Goal: Information Seeking & Learning: Check status

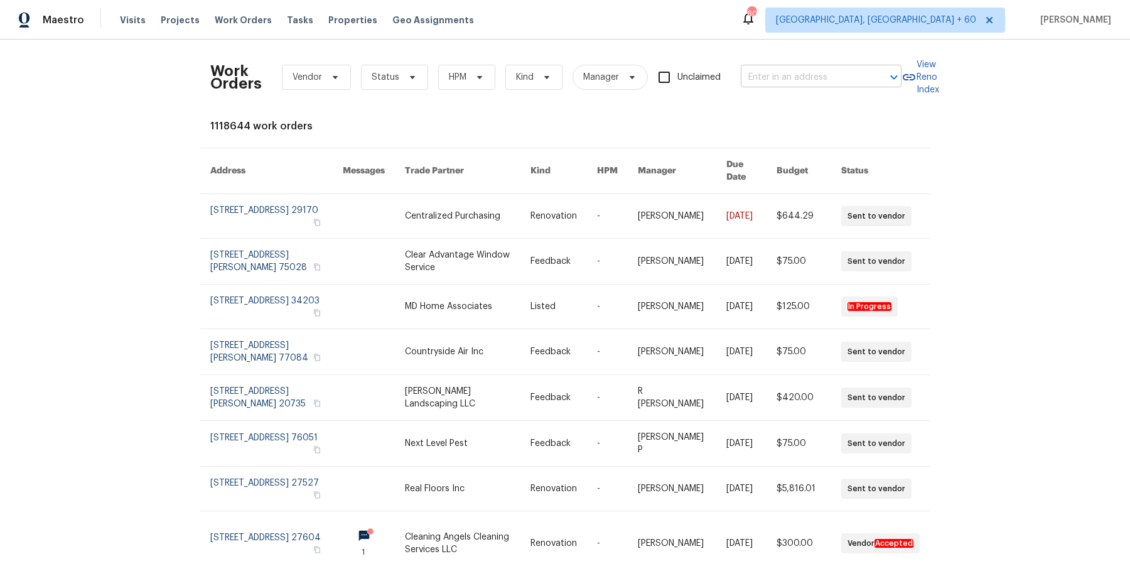
click at [780, 74] on input "text" at bounding box center [804, 77] width 126 height 19
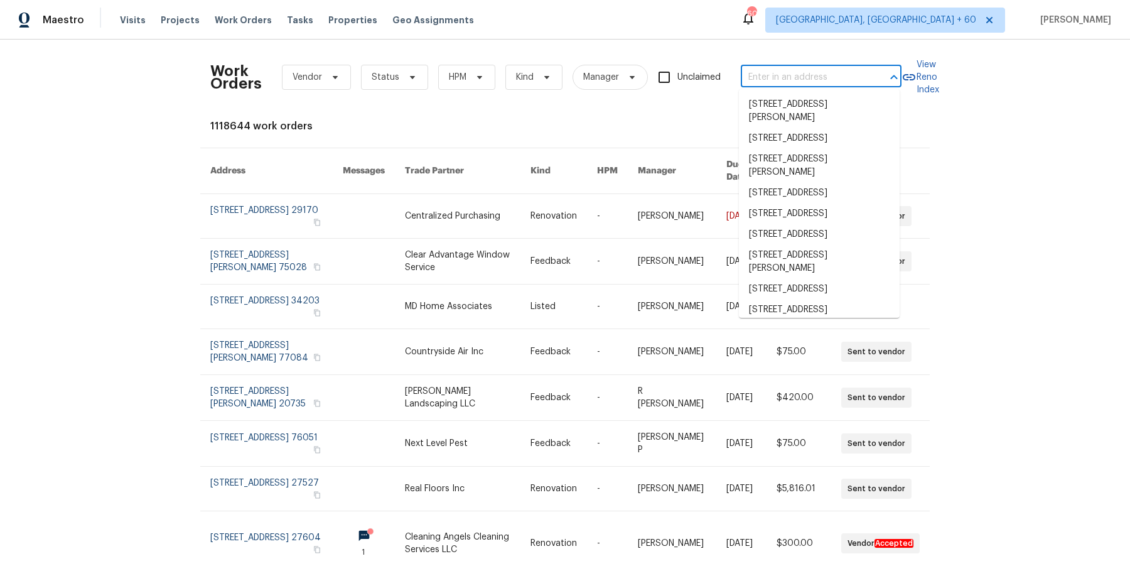
paste input "[STREET_ADDRESS][PERSON_NAME][PERSON_NAME]"
type input "[STREET_ADDRESS][PERSON_NAME][PERSON_NAME]"
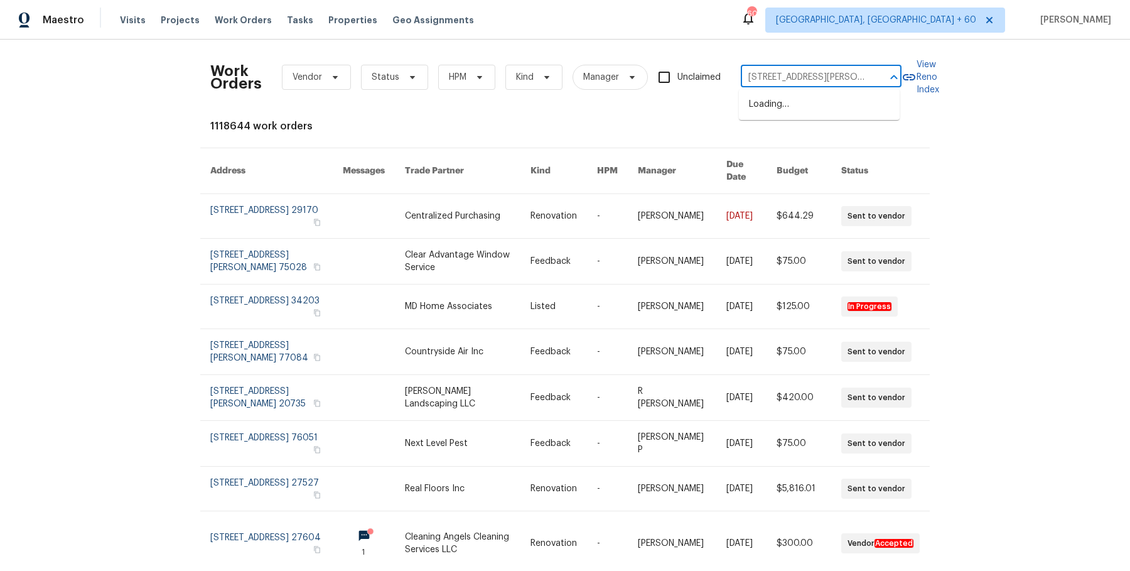
scroll to position [0, 43]
click at [777, 121] on li "[STREET_ADDRESS][PERSON_NAME][PERSON_NAME]" at bounding box center [819, 111] width 161 height 34
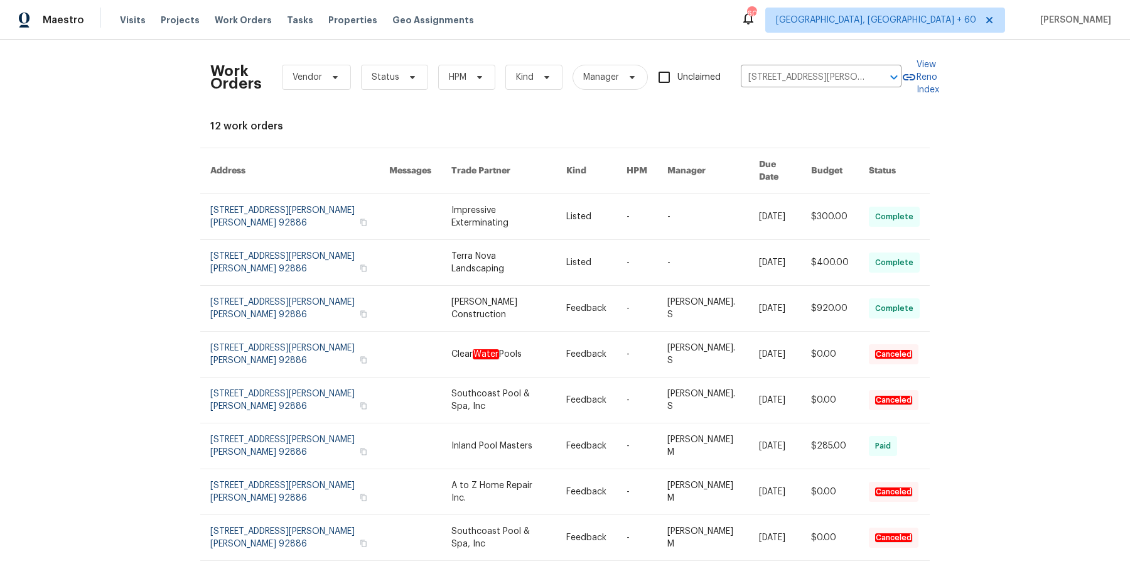
click at [645, 215] on link at bounding box center [646, 216] width 41 height 45
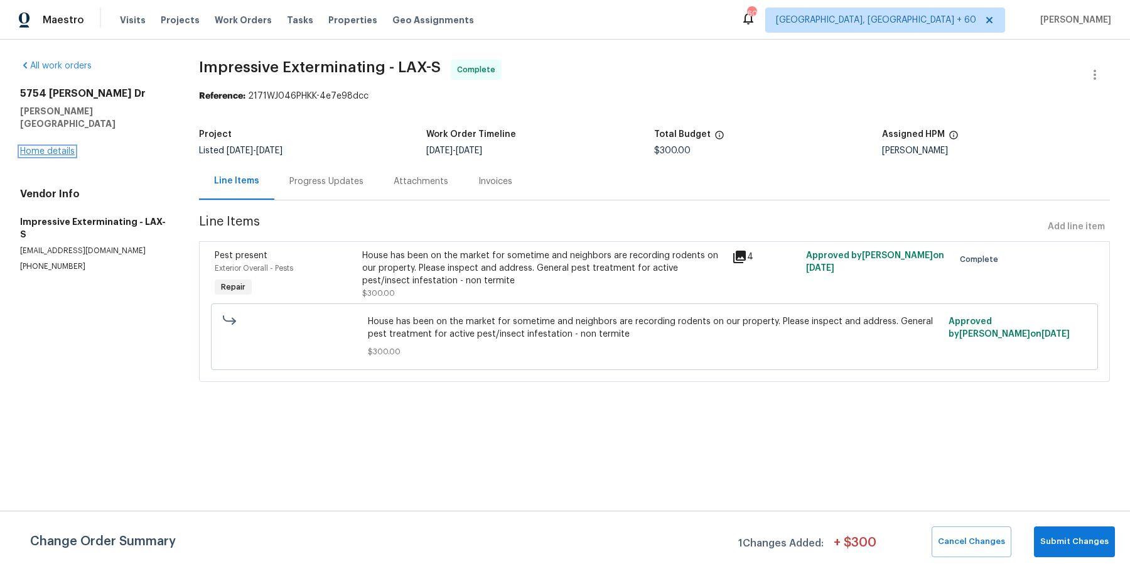
click at [48, 147] on link "Home details" at bounding box center [47, 151] width 55 height 9
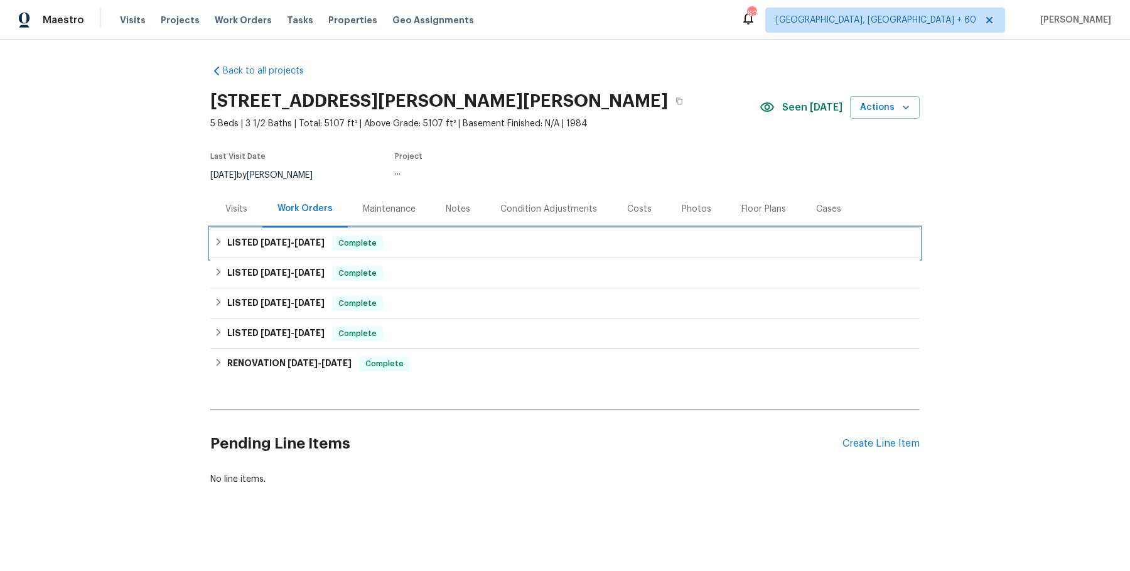
click at [500, 250] on div "LISTED [DATE] - [DATE] Complete" at bounding box center [564, 243] width 709 height 30
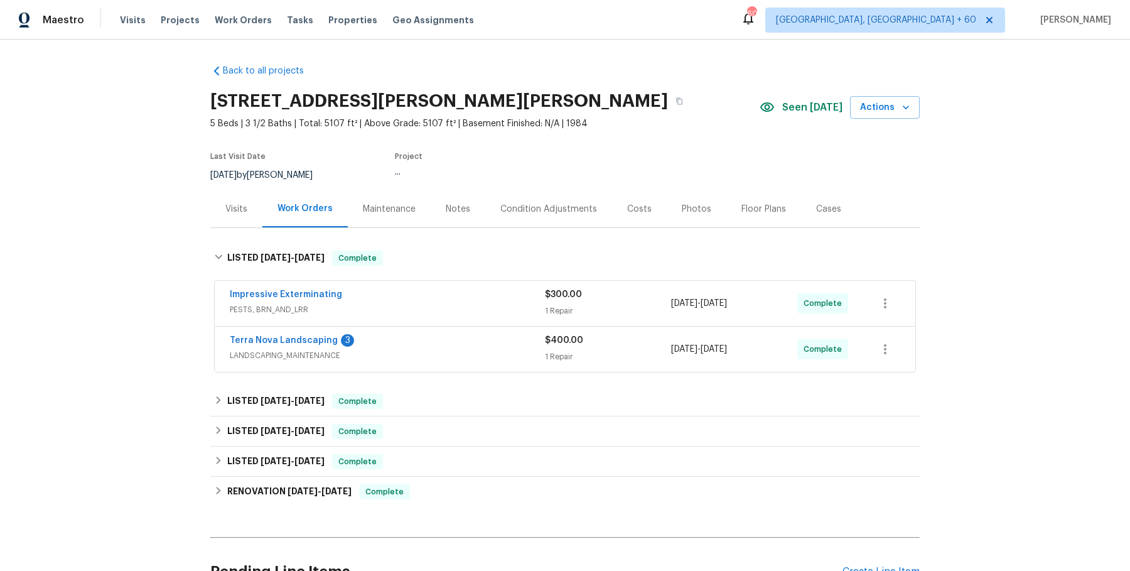
click at [481, 308] on span "PESTS, BRN_AND_LRR" at bounding box center [387, 309] width 315 height 13
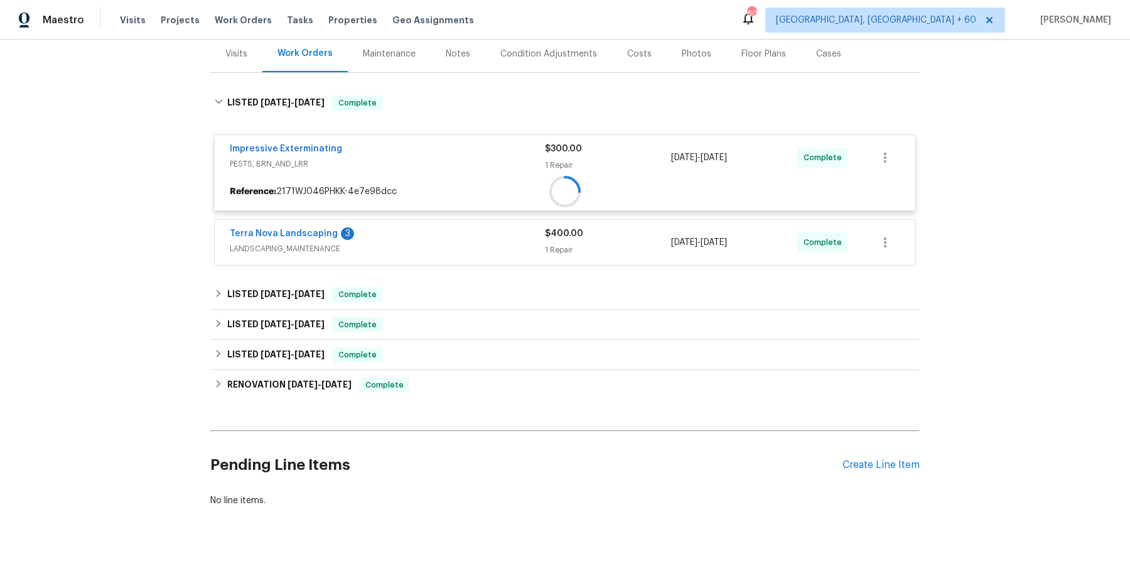
scroll to position [174, 0]
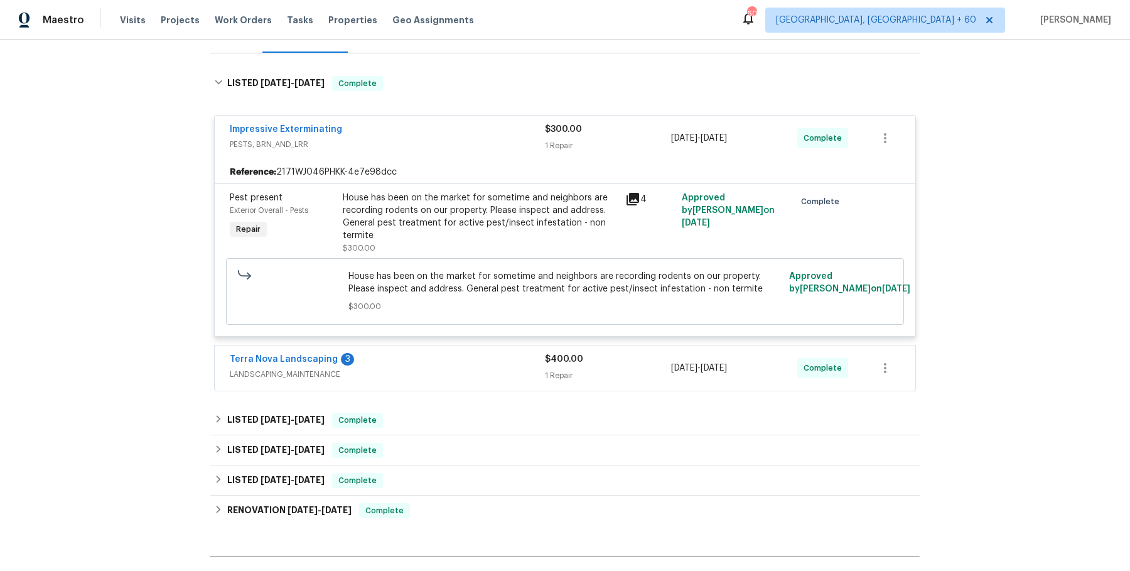
click at [461, 353] on div "Terra Nova Landscaping 3" at bounding box center [387, 360] width 315 height 15
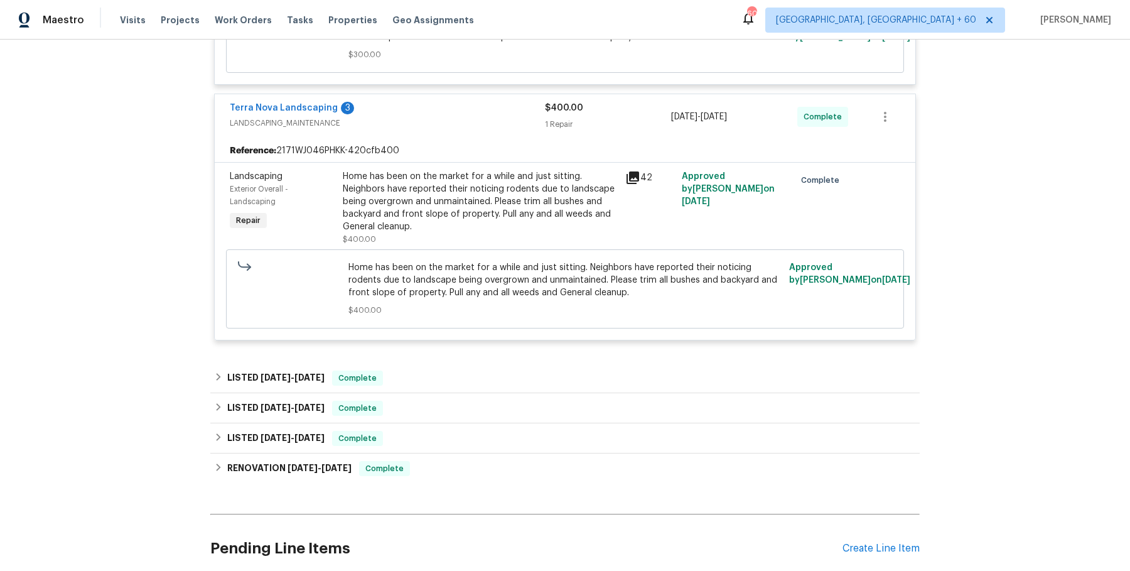
scroll to position [426, 0]
click at [454, 377] on div "LISTED [DATE] - [DATE] Complete" at bounding box center [565, 378] width 702 height 15
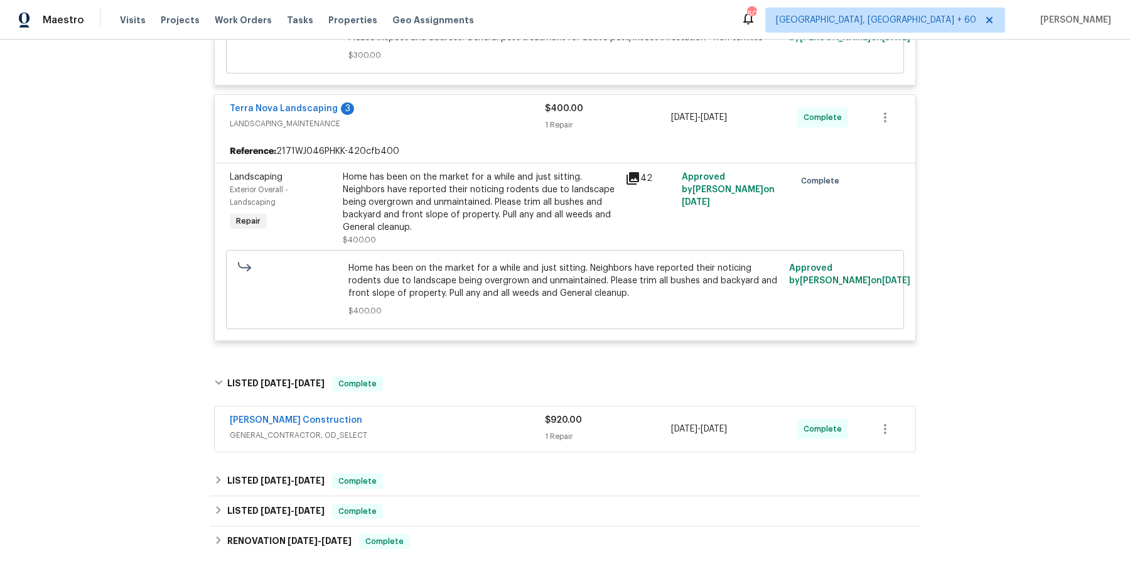
click at [446, 429] on span "GENERAL_CONTRACTOR, OD_SELECT" at bounding box center [387, 435] width 315 height 13
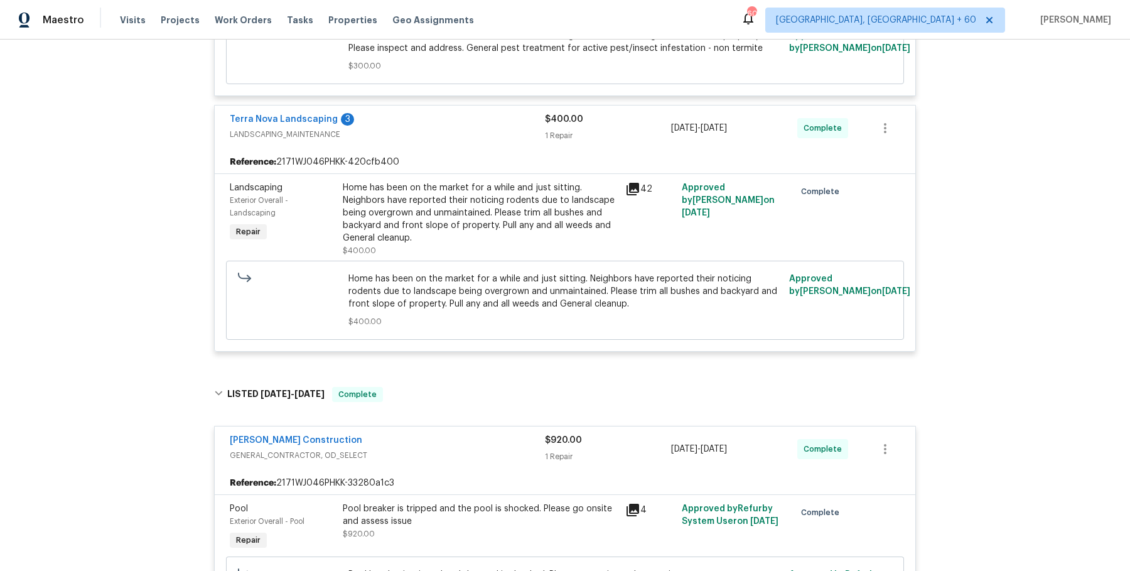
scroll to position [853, 0]
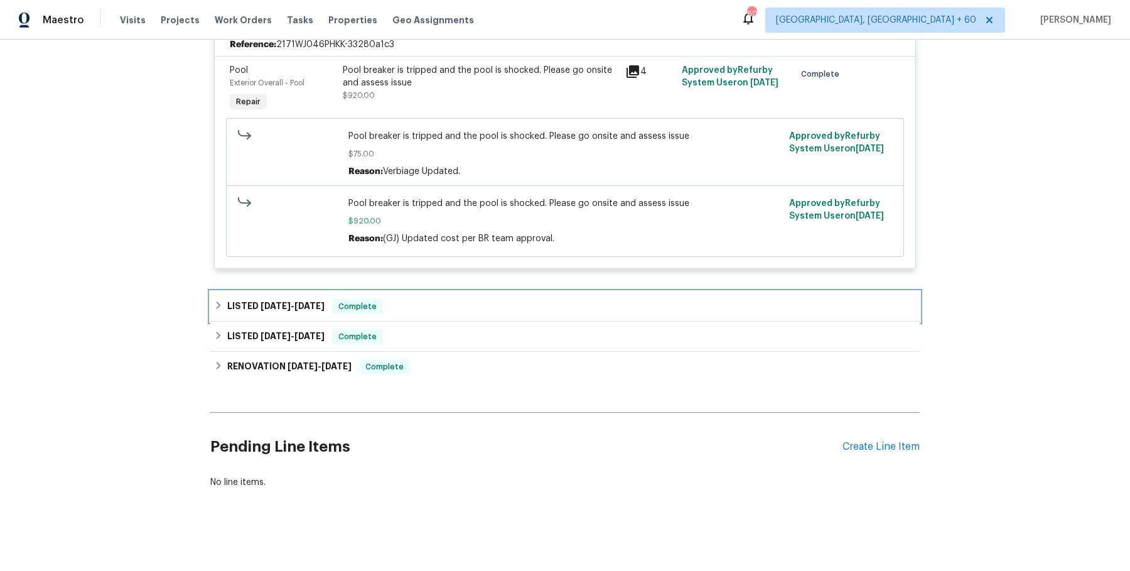
click at [461, 299] on div "LISTED [DATE] - [DATE] Complete" at bounding box center [565, 306] width 702 height 15
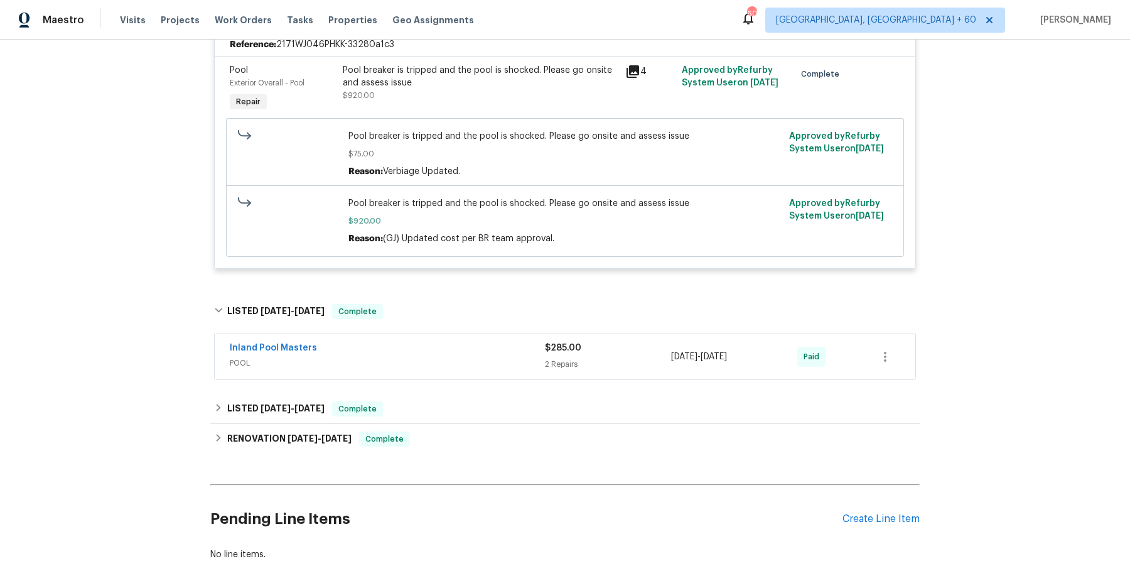
click at [446, 362] on span "POOL" at bounding box center [387, 362] width 315 height 13
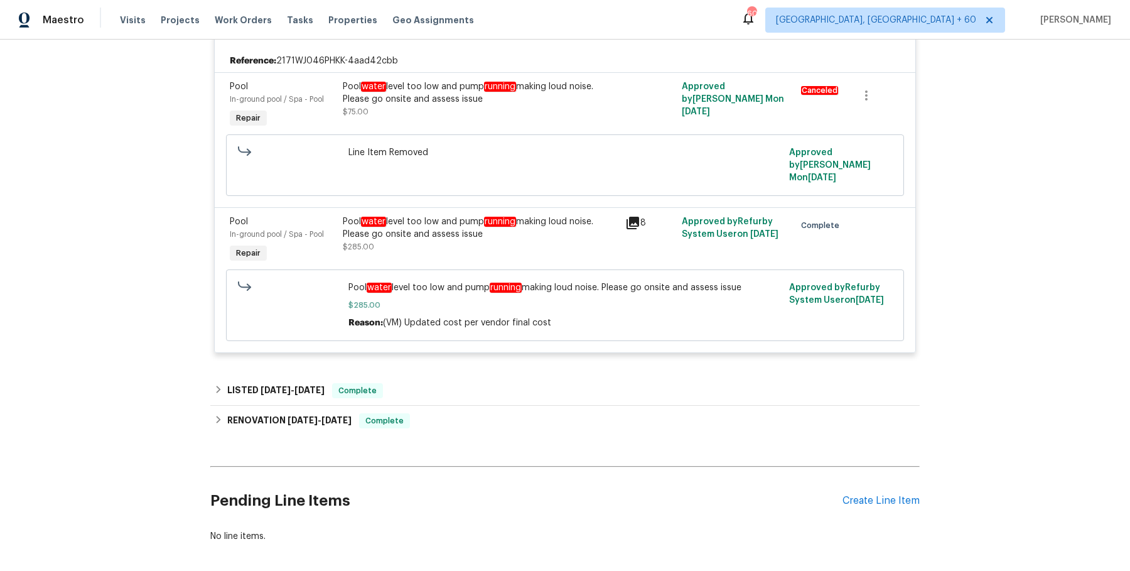
scroll to position [1188, 0]
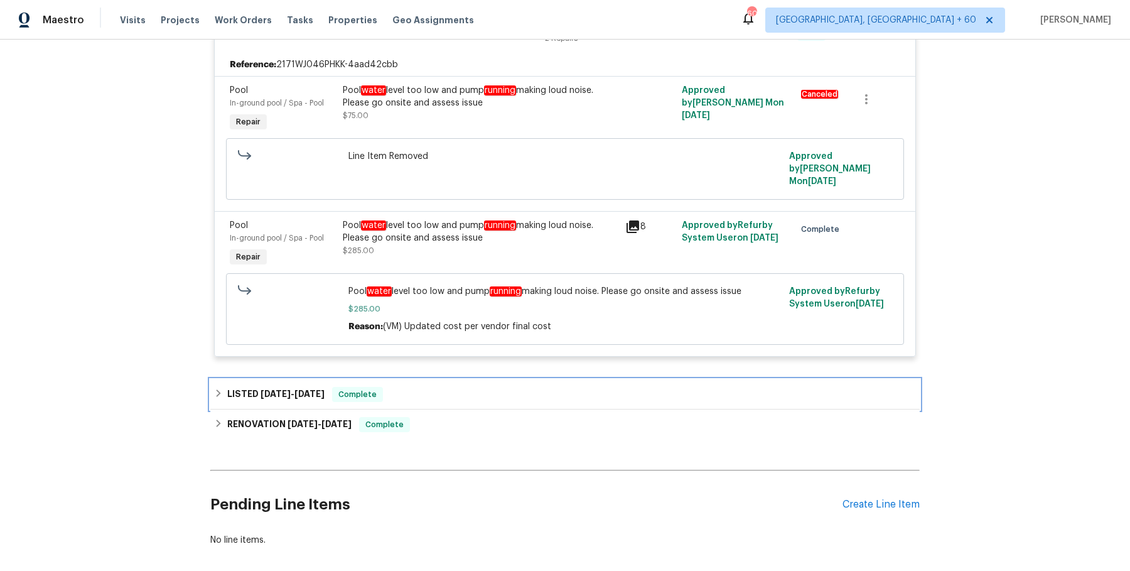
click at [407, 387] on div "LISTED 1/8/25 - 1/9/25 Complete" at bounding box center [565, 394] width 702 height 15
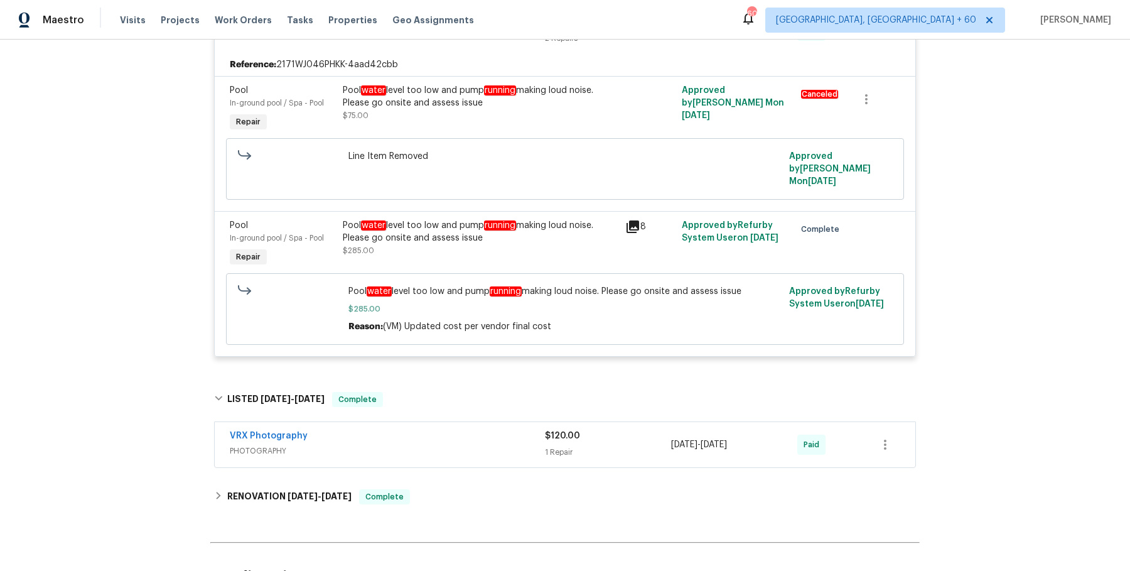
click at [417, 444] on div "VRX Photography PHOTOGRAPHY $120.00 1 Repair 1/8/2025 - 1/9/2025 Paid" at bounding box center [565, 444] width 700 height 45
click at [420, 444] on span "PHOTOGRAPHY" at bounding box center [387, 450] width 315 height 13
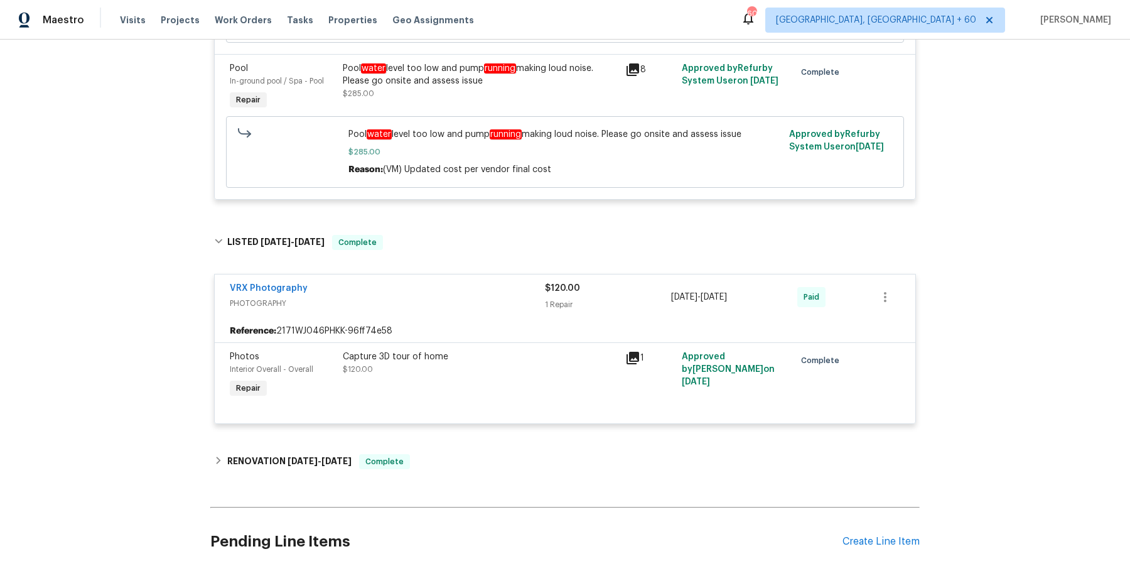
scroll to position [1426, 0]
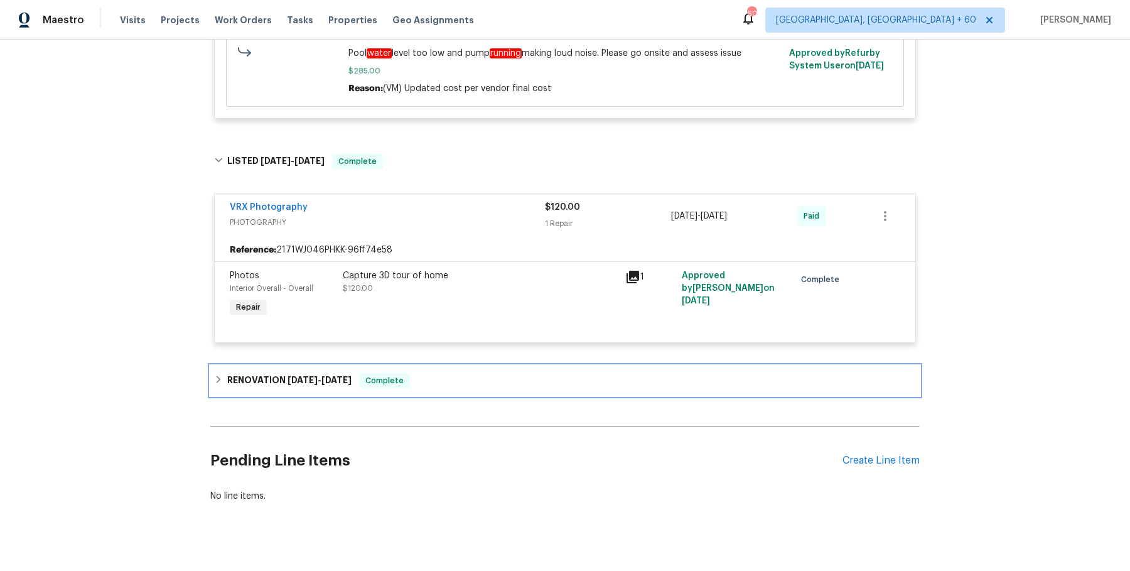
click at [410, 373] on div "RENOVATION 1/7/25 - 1/14/25 Complete" at bounding box center [565, 380] width 702 height 15
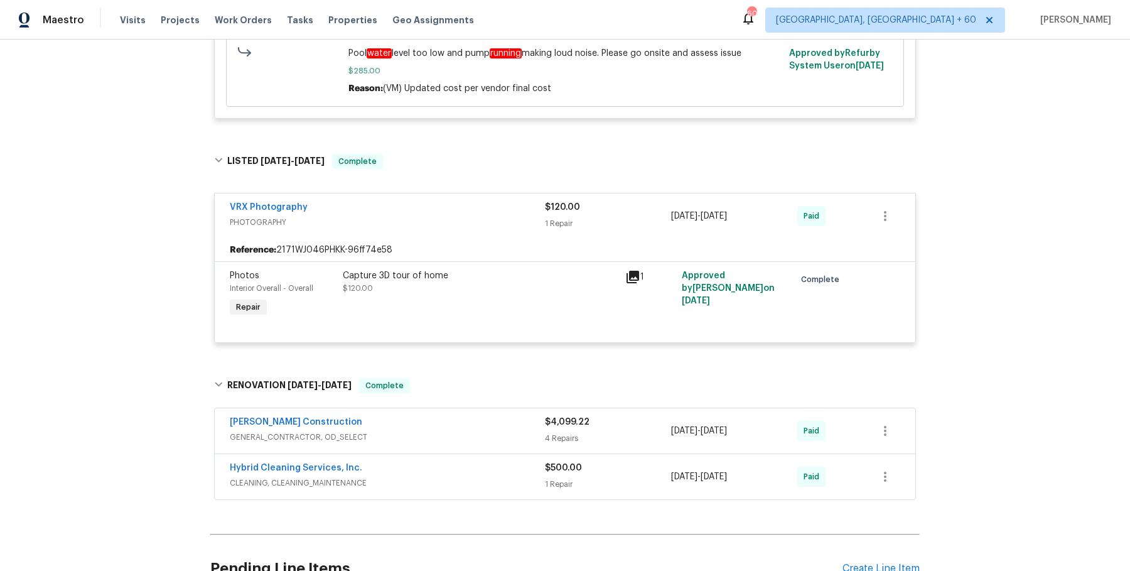
click at [474, 415] on div "[PERSON_NAME] Construction" at bounding box center [387, 422] width 315 height 15
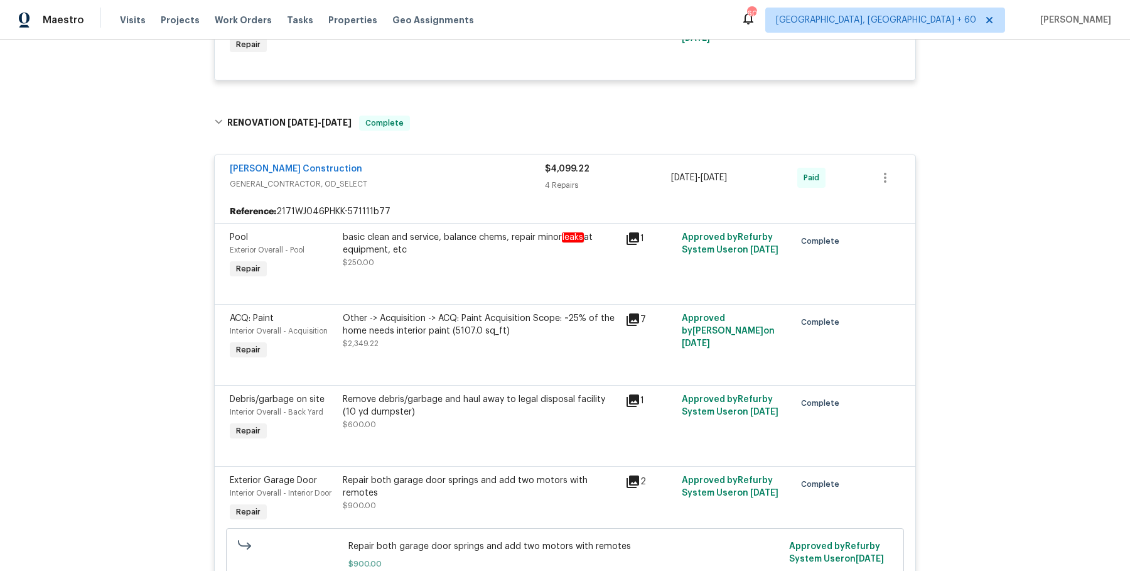
scroll to position [1962, 0]
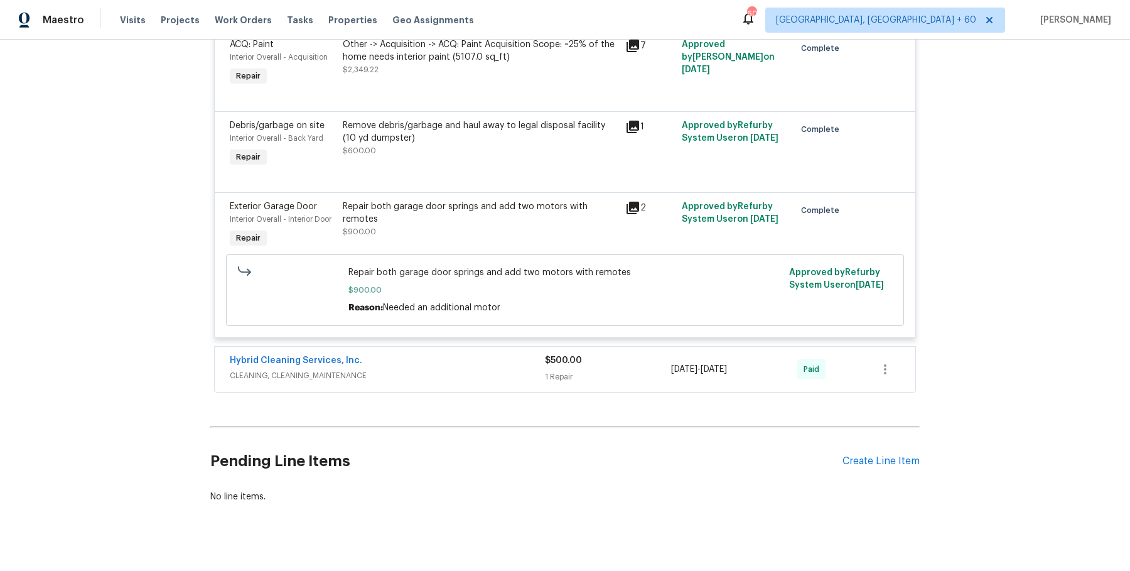
click at [483, 323] on div "Navarro Construction GENERAL_CONTRACTOR, OD_SELECT $4,099.22 4 Repairs 1/7/2025…" at bounding box center [565, 132] width 702 height 520
click at [480, 354] on div "Hybrid Cleaning Services, Inc." at bounding box center [387, 361] width 315 height 15
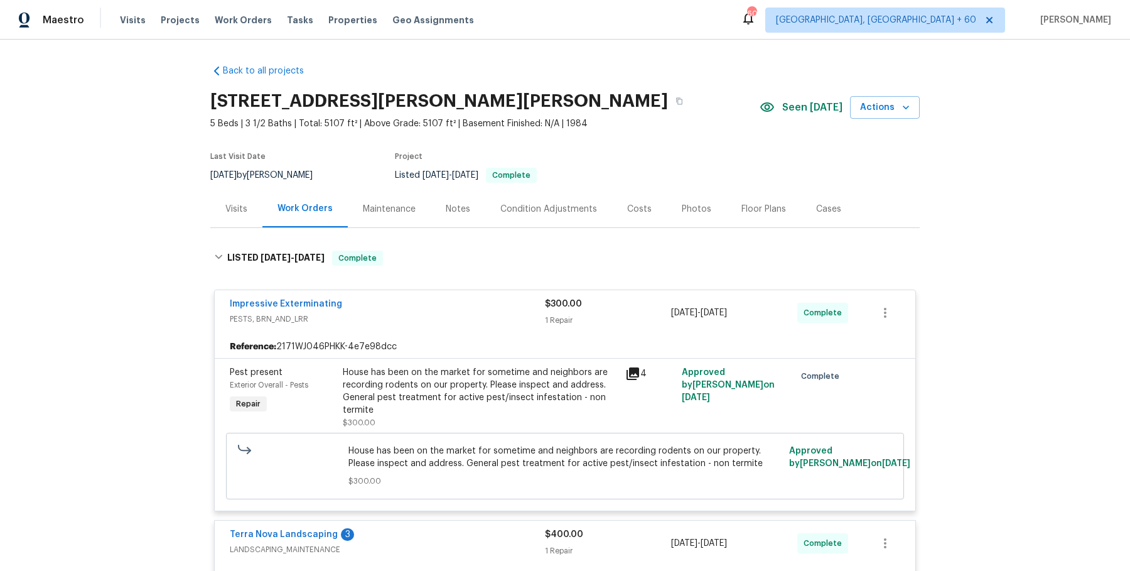
scroll to position [76, 0]
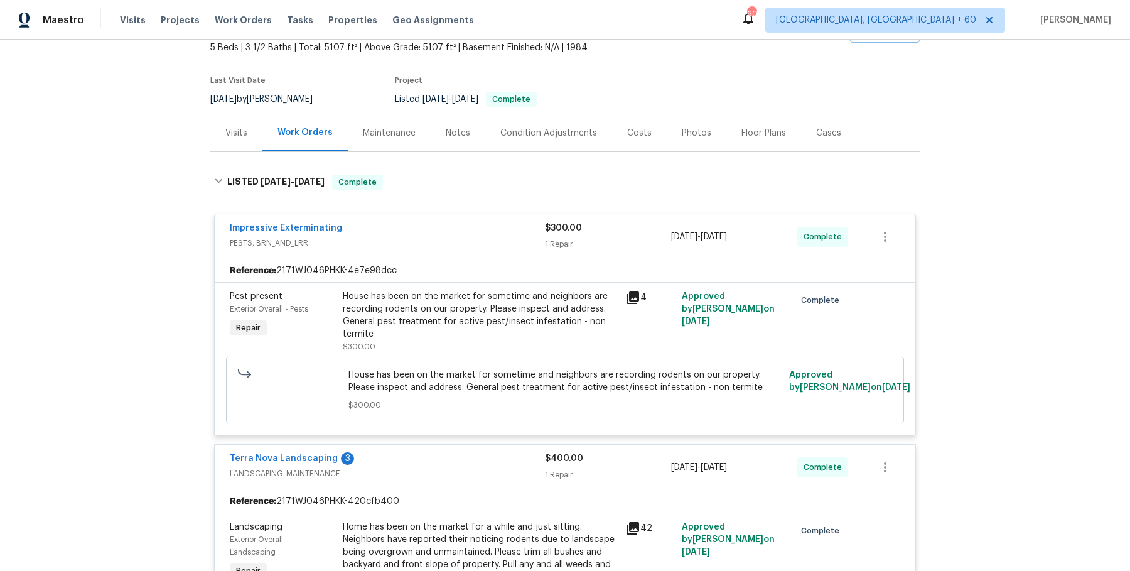
click at [505, 302] on div "House has been on the market for sometime and neighbors are recording rodents o…" at bounding box center [480, 315] width 275 height 50
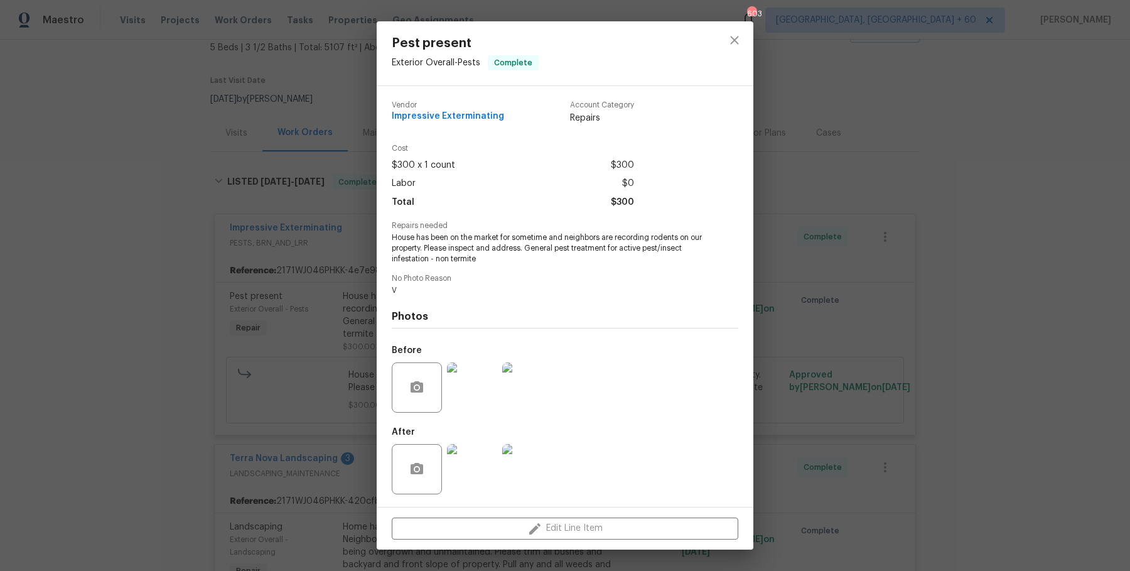
click at [773, 303] on div "Pest present Exterior Overall - Pests Complete Vendor Impressive Exterminating …" at bounding box center [565, 285] width 1130 height 571
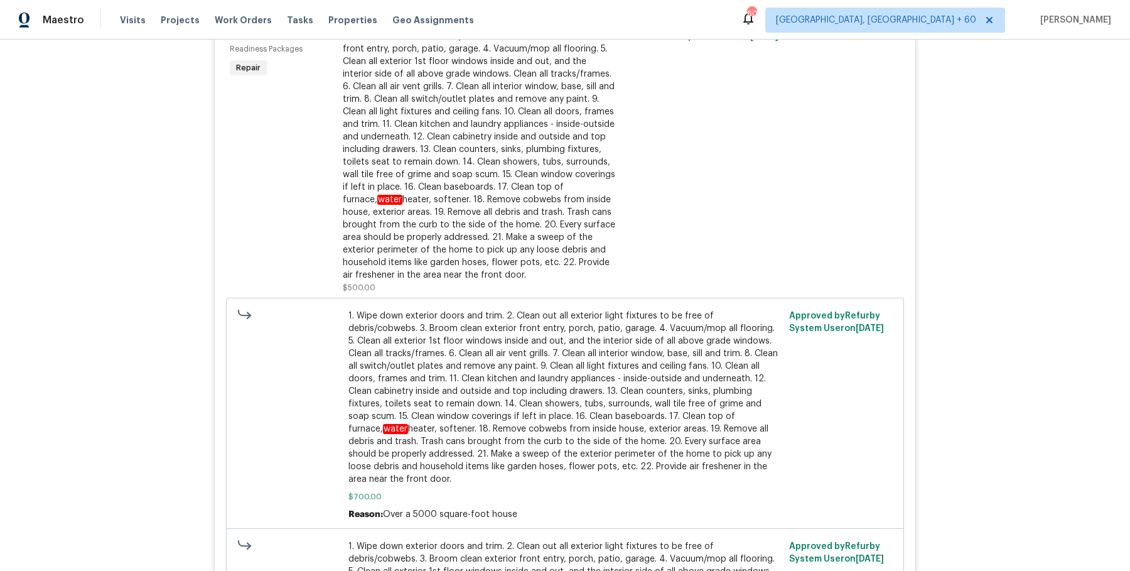
scroll to position [2758, 0]
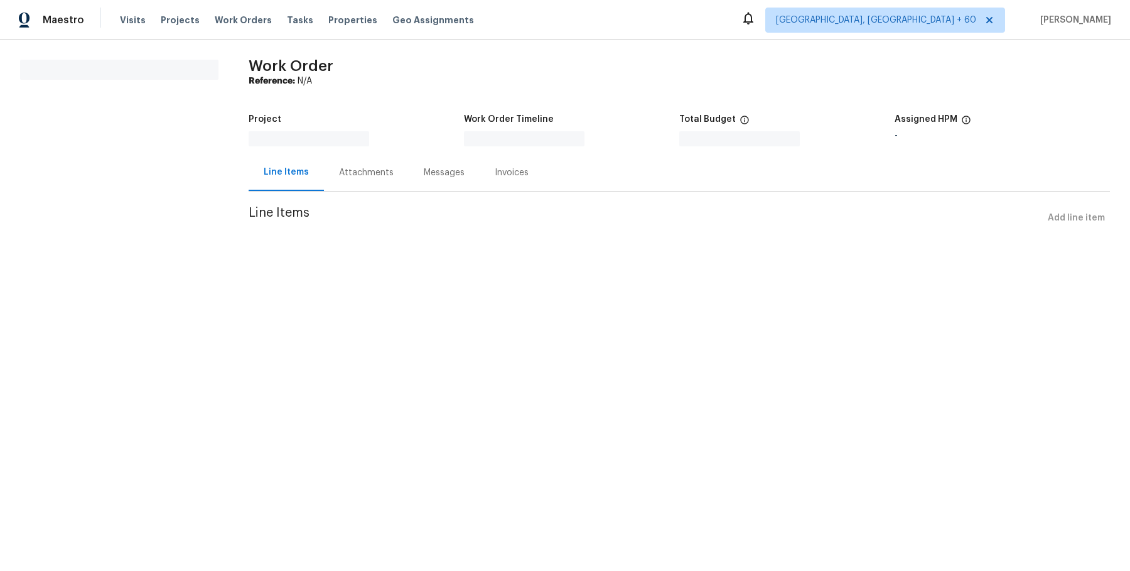
click at [364, 169] on div "Attachments" at bounding box center [366, 172] width 55 height 13
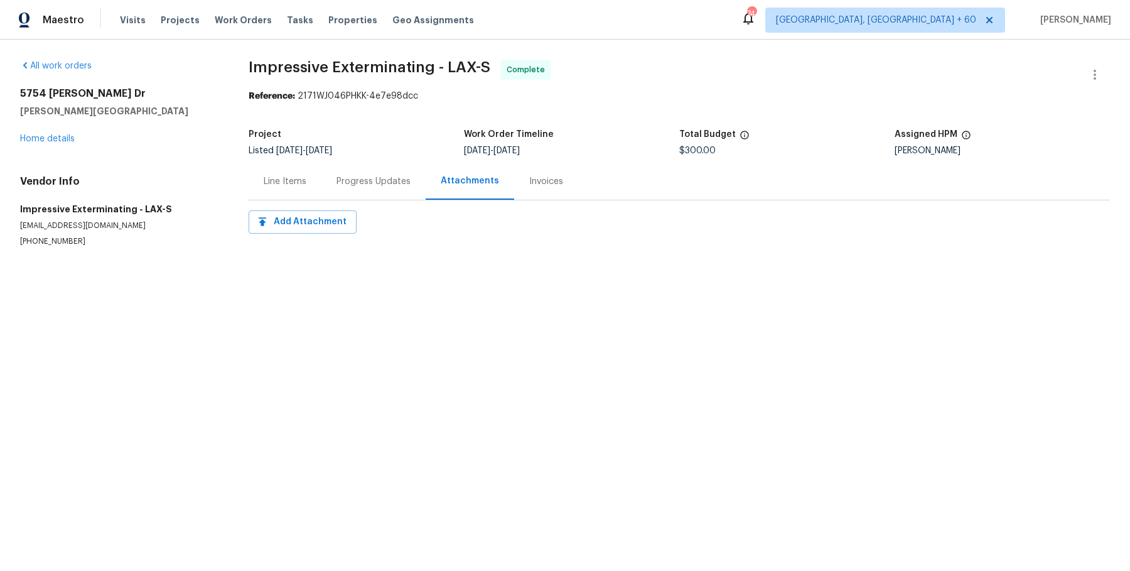
click at [362, 178] on div "Progress Updates" at bounding box center [373, 181] width 74 height 13
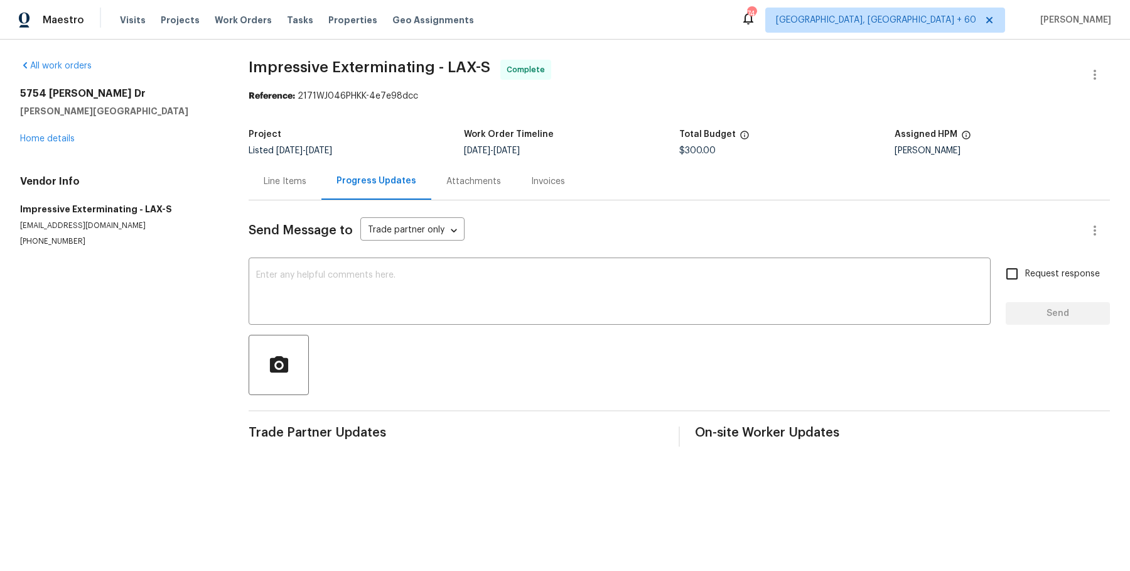
click at [478, 171] on div "Attachments" at bounding box center [473, 181] width 85 height 37
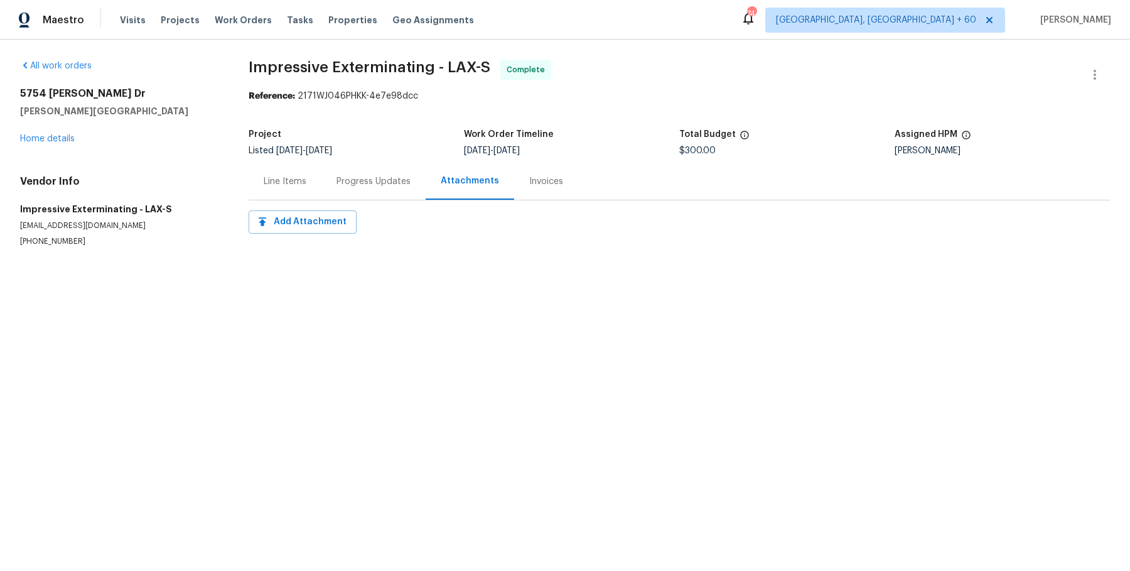
click at [300, 200] on section "Impressive Exterminating - LAX-S Complete Reference: 2171WJ046PHKK-4e7e98dcc Pr…" at bounding box center [679, 168] width 861 height 217
click at [294, 181] on div "Line Items" at bounding box center [285, 181] width 43 height 13
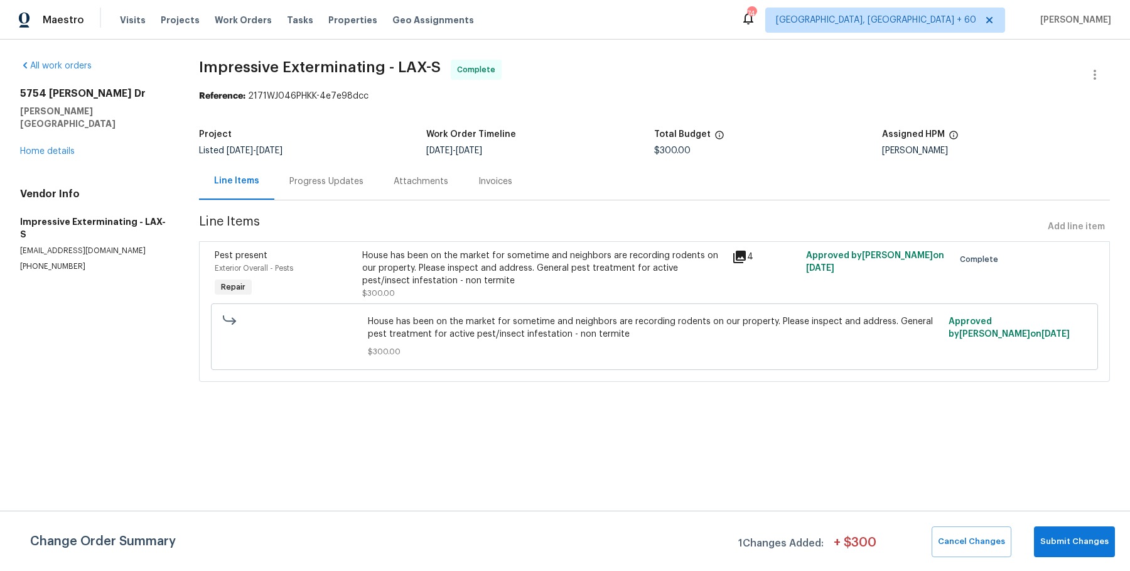
click at [402, 263] on div "House has been on the market for sometime and neighbors are recording rodents o…" at bounding box center [543, 268] width 362 height 38
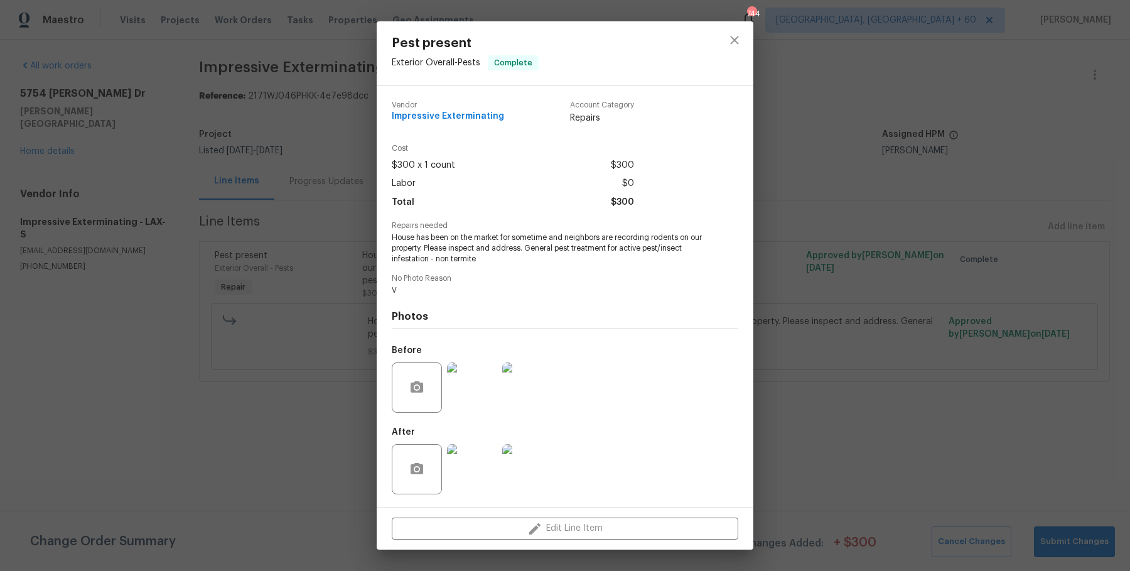
click at [393, 235] on span "House has been on the market for sometime and neighbors are recording rodents o…" at bounding box center [548, 247] width 312 height 31
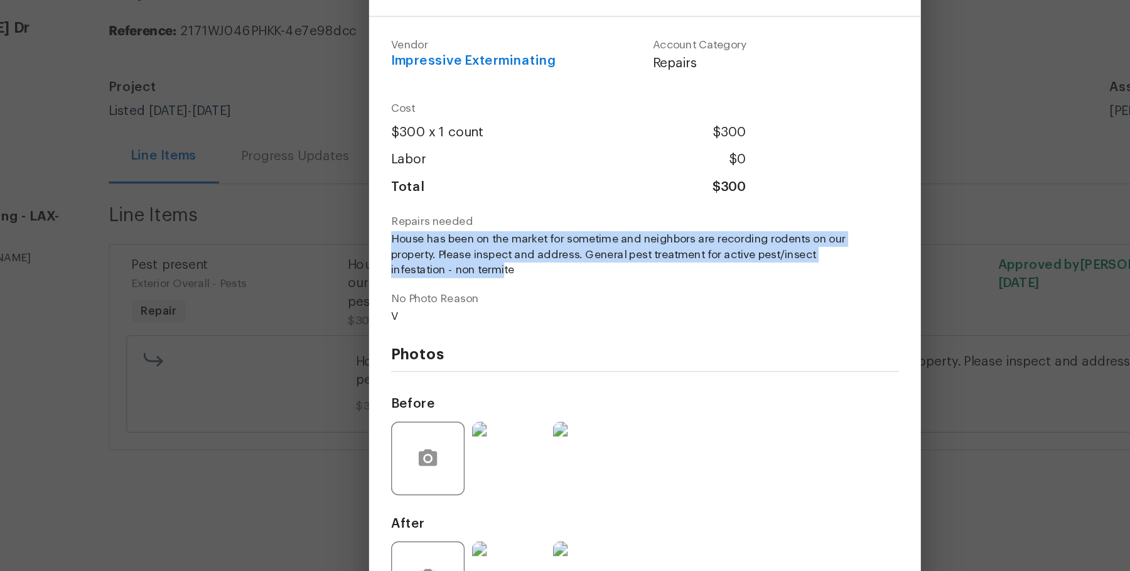
drag, startPoint x: 393, startPoint y: 235, endPoint x: 469, endPoint y: 254, distance: 78.1
click at [469, 254] on span "House has been on the market for sometime and neighbors are recording rodents o…" at bounding box center [548, 247] width 312 height 31
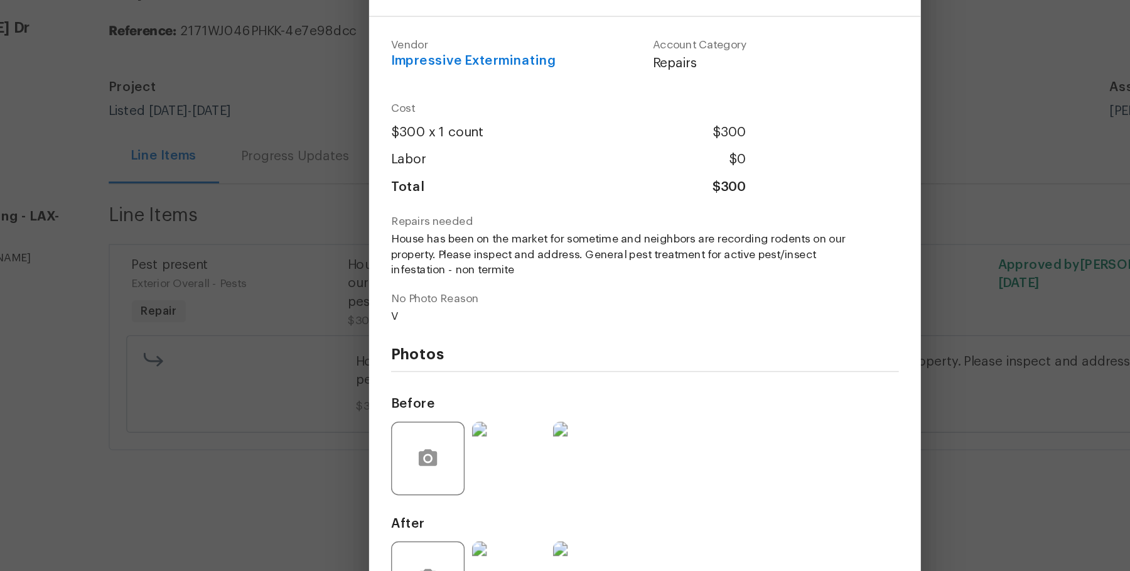
click at [490, 259] on span "House has been on the market for sometime and neighbors are recording rodents o…" at bounding box center [548, 247] width 312 height 31
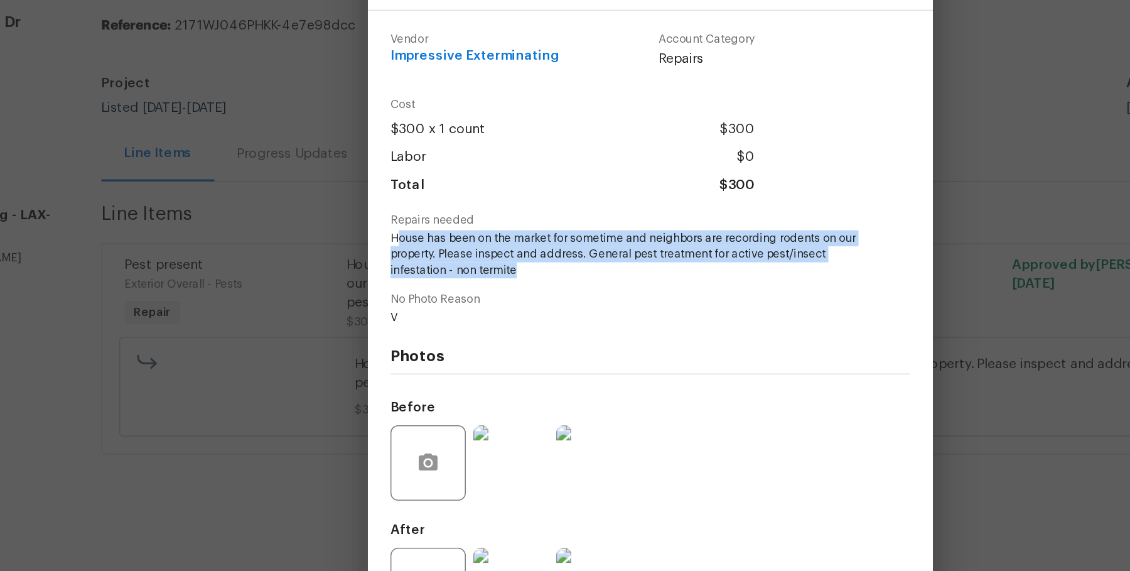
drag, startPoint x: 396, startPoint y: 236, endPoint x: 490, endPoint y: 264, distance: 98.1
click at [490, 264] on span "House has been on the market for sometime and neighbors are recording rodents o…" at bounding box center [548, 247] width 312 height 31
drag, startPoint x: 490, startPoint y: 264, endPoint x: 387, endPoint y: 235, distance: 106.7
click at [387, 235] on div "Vendor Impressive Exterminating Account Category Repairs Cost $300 x 1 count $3…" at bounding box center [565, 296] width 377 height 421
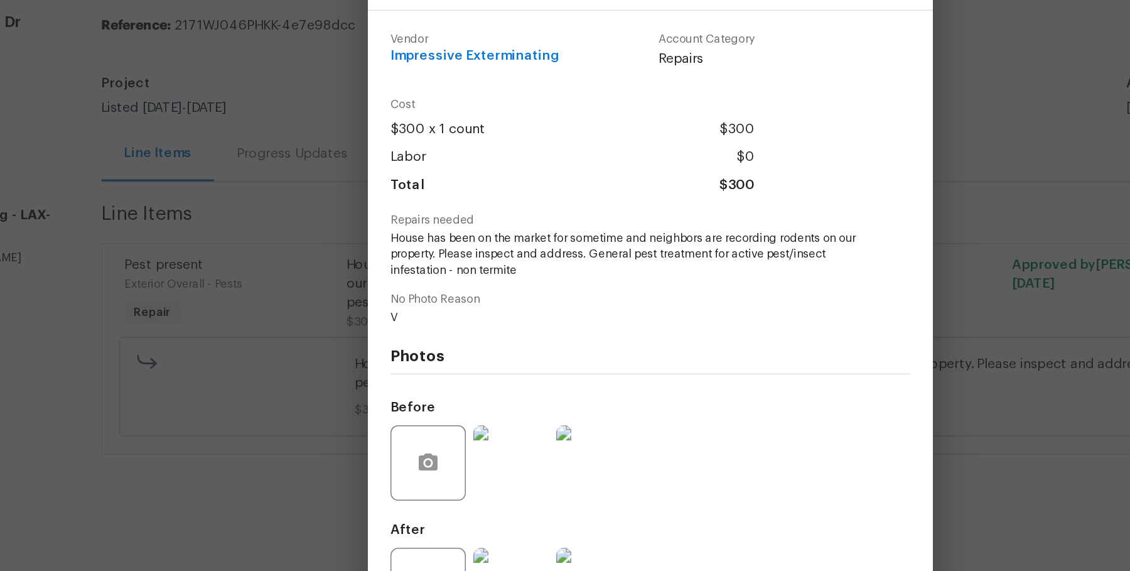
click at [494, 257] on span "House has been on the market for sometime and neighbors are recording rodents o…" at bounding box center [548, 247] width 312 height 31
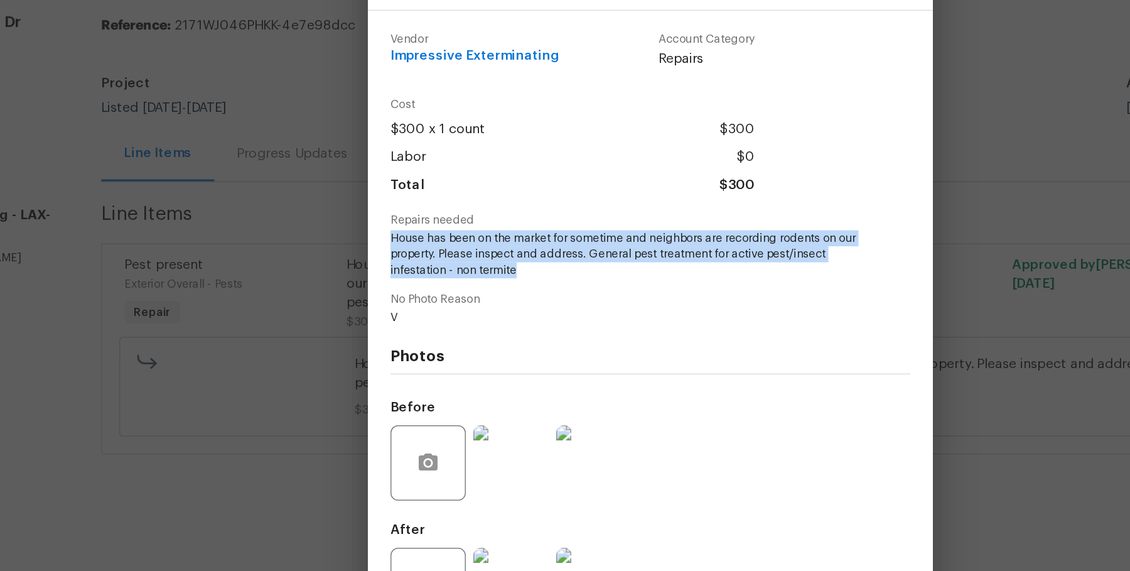
drag, startPoint x: 392, startPoint y: 237, endPoint x: 495, endPoint y: 259, distance: 105.3
click at [495, 259] on span "House has been on the market for sometime and neighbors are recording rodents o…" at bounding box center [548, 247] width 312 height 31
drag, startPoint x: 392, startPoint y: 237, endPoint x: 492, endPoint y: 264, distance: 103.4
click at [492, 264] on div "Vendor Impressive Exterminating Account Category Repairs Cost $300 x 1 count $3…" at bounding box center [565, 296] width 346 height 410
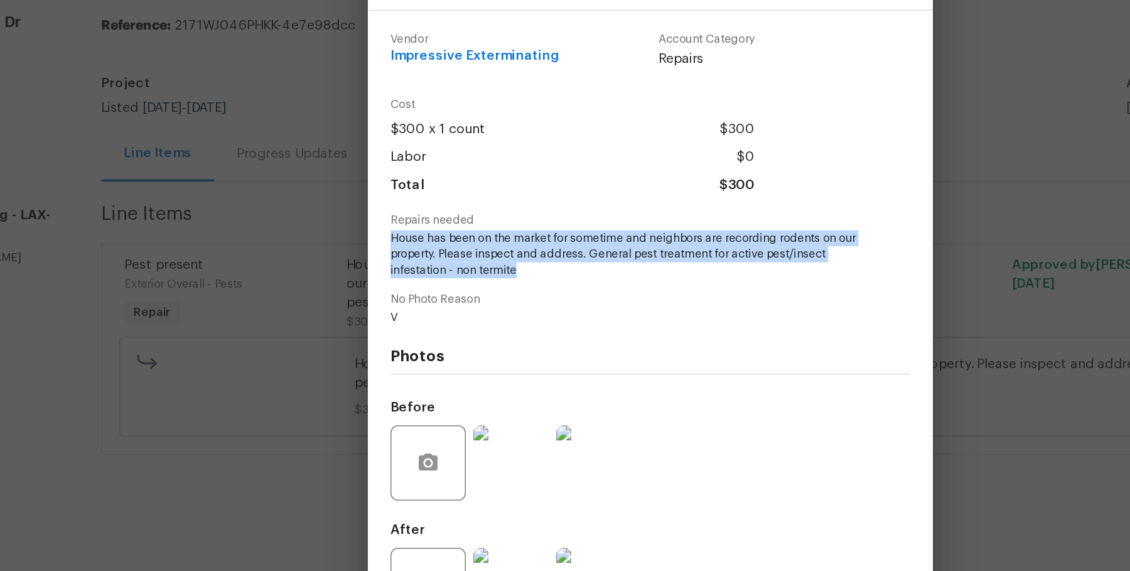
click at [492, 264] on div "Vendor Impressive Exterminating Account Category Repairs Cost $300 x 1 count $3…" at bounding box center [565, 296] width 346 height 410
drag, startPoint x: 389, startPoint y: 237, endPoint x: 507, endPoint y: 264, distance: 120.9
click at [507, 264] on div "Vendor Impressive Exterminating Account Category Repairs Cost $300 x 1 count $3…" at bounding box center [565, 296] width 377 height 421
click at [507, 264] on span "House has been on the market for sometime and neighbors are recording rodents o…" at bounding box center [548, 247] width 312 height 31
drag, startPoint x: 395, startPoint y: 236, endPoint x: 528, endPoint y: 259, distance: 135.1
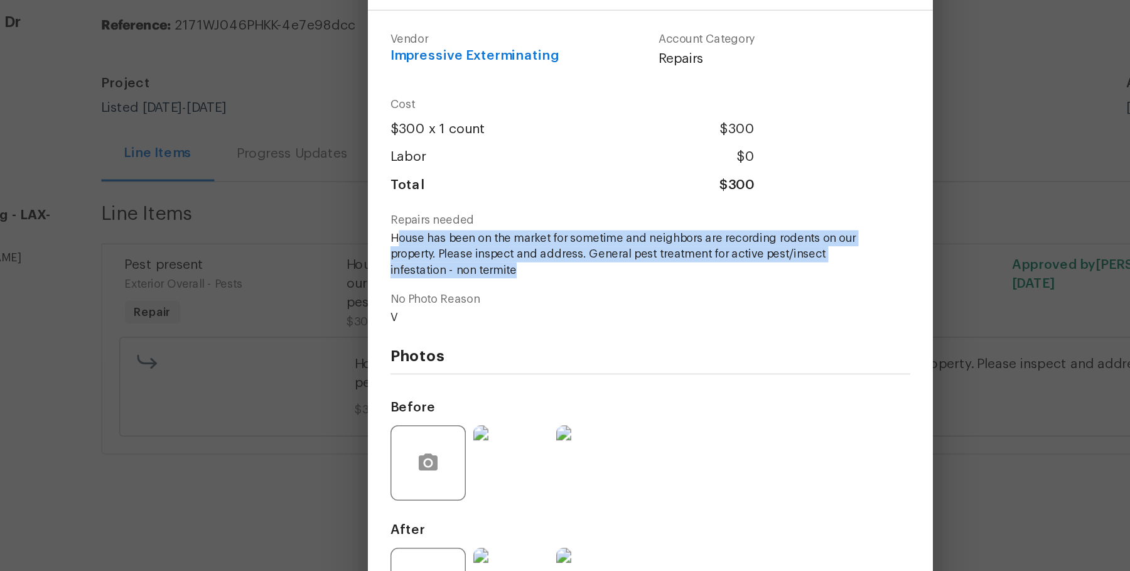
click at [528, 259] on span "House has been on the market for sometime and neighbors are recording rodents o…" at bounding box center [548, 247] width 312 height 31
drag, startPoint x: 389, startPoint y: 236, endPoint x: 497, endPoint y: 263, distance: 111.3
click at [497, 263] on div "Vendor Impressive Exterminating Account Category Repairs Cost $300 x 1 count $3…" at bounding box center [565, 296] width 377 height 421
click at [497, 263] on span "House has been on the market for sometime and neighbors are recording rodents o…" at bounding box center [548, 247] width 312 height 31
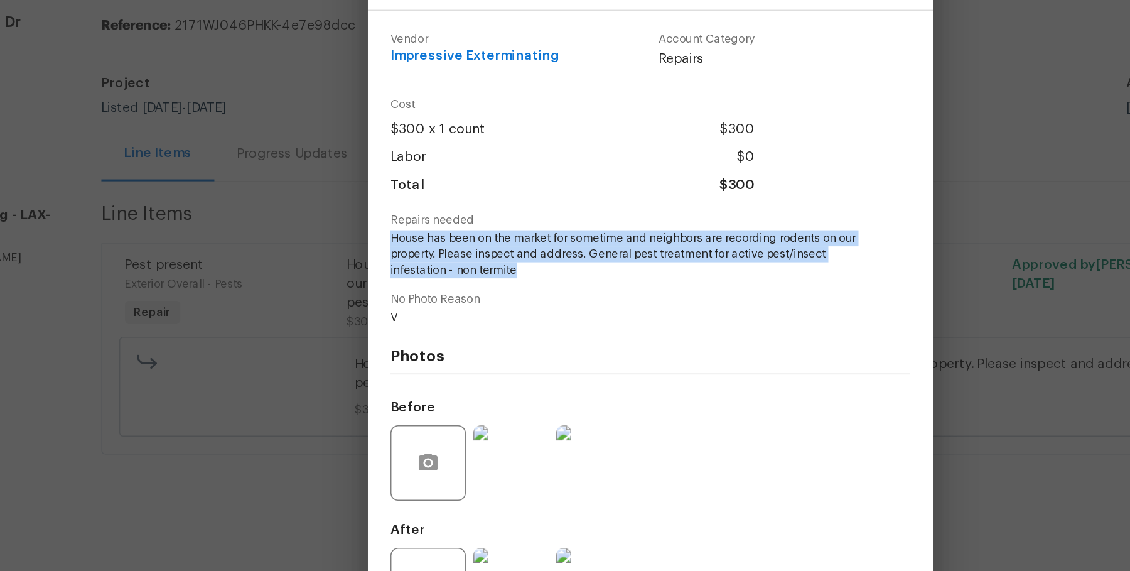
drag, startPoint x: 392, startPoint y: 235, endPoint x: 490, endPoint y: 262, distance: 101.7
click at [490, 262] on span "House has been on the market for sometime and neighbors are recording rodents o…" at bounding box center [548, 247] width 312 height 31
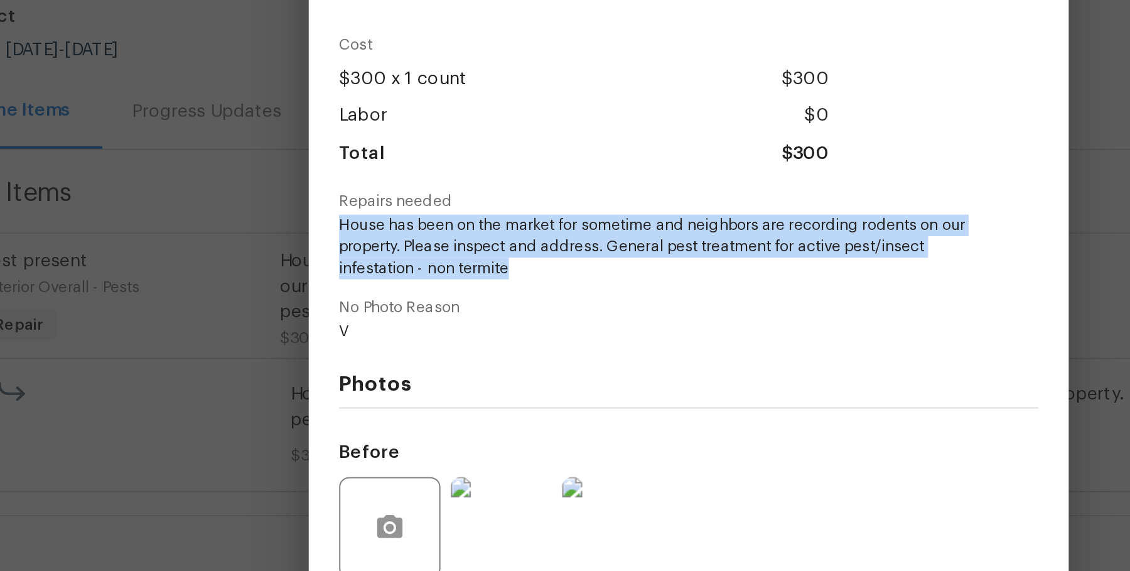
click at [367, 250] on div "Pest present Exterior Overall - Pests Complete Vendor Impressive Exterminating …" at bounding box center [565, 285] width 1130 height 571
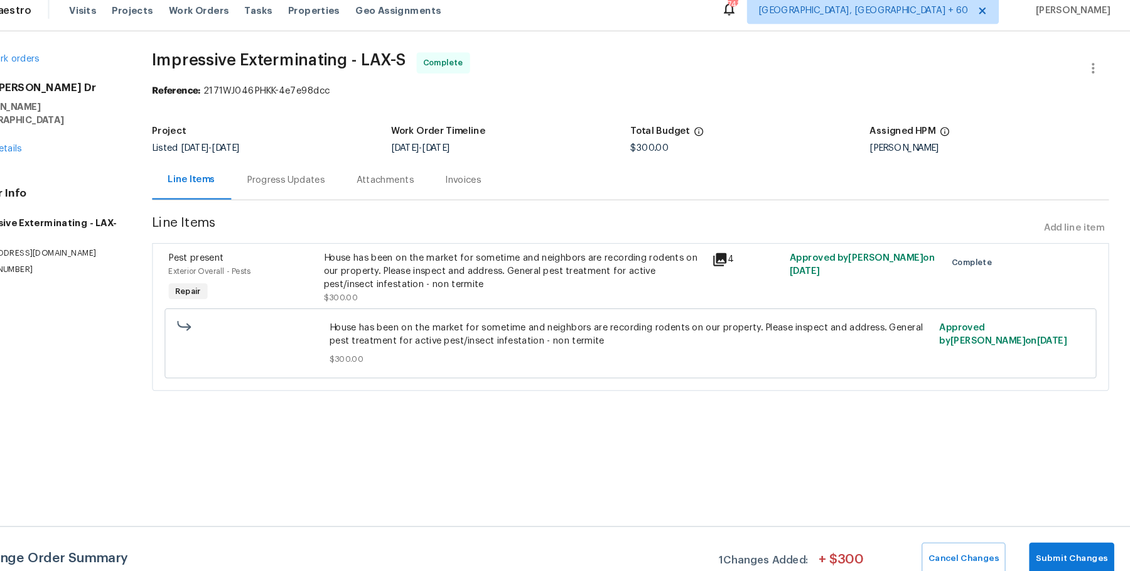
click at [486, 180] on div "Invoices" at bounding box center [495, 181] width 34 height 13
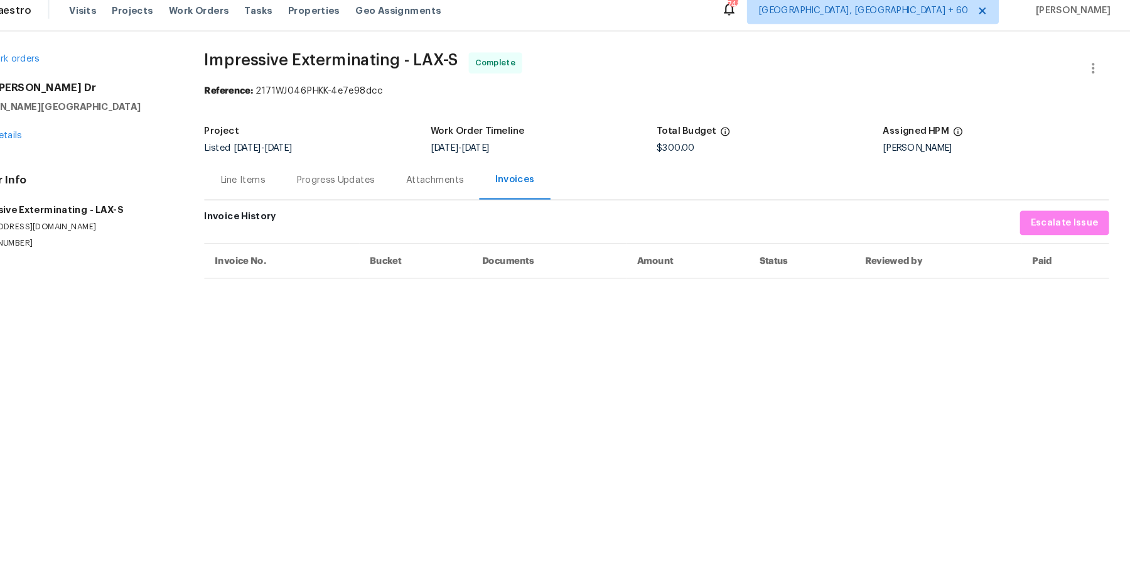
click at [351, 183] on div "Progress Updates" at bounding box center [373, 181] width 74 height 13
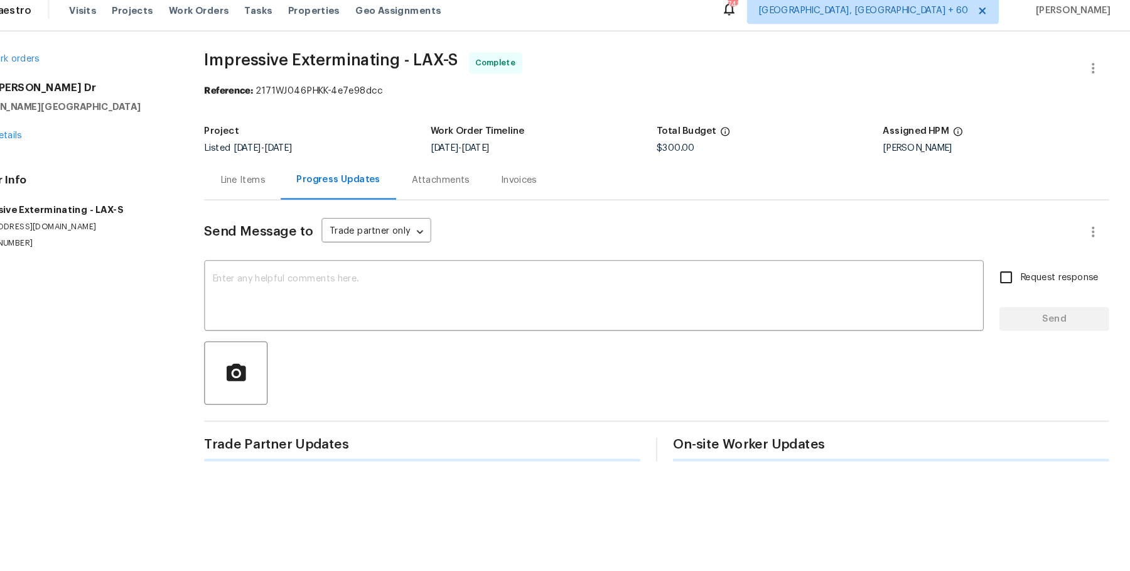
click at [279, 185] on div "Line Items" at bounding box center [285, 181] width 43 height 13
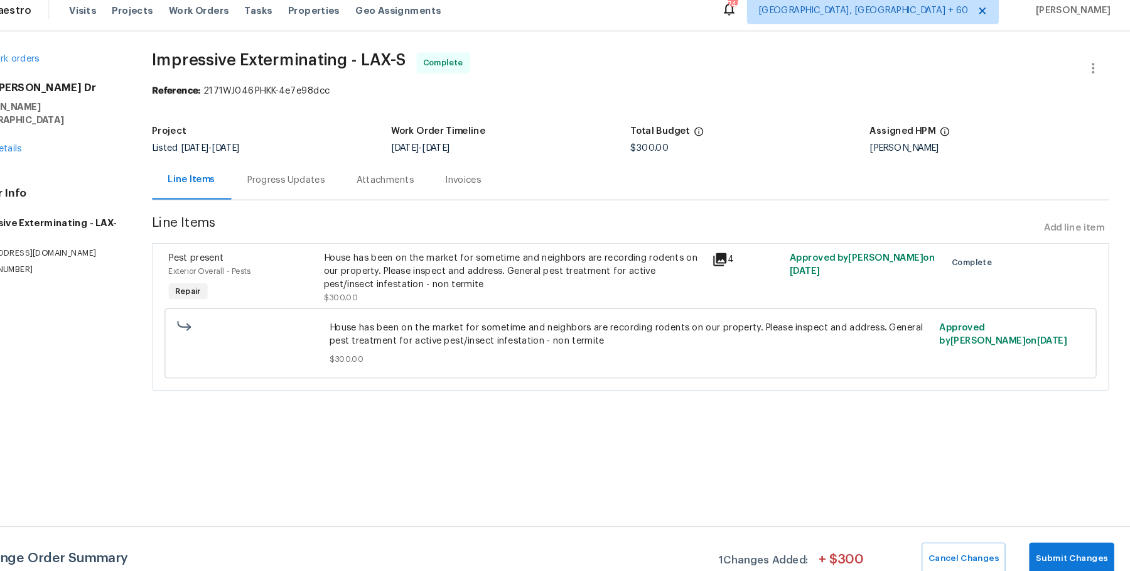
click at [394, 67] on span "Impressive Exterminating - LAX-S" at bounding box center [320, 67] width 242 height 15
copy span "Impressive Exterminating - LAX-S"
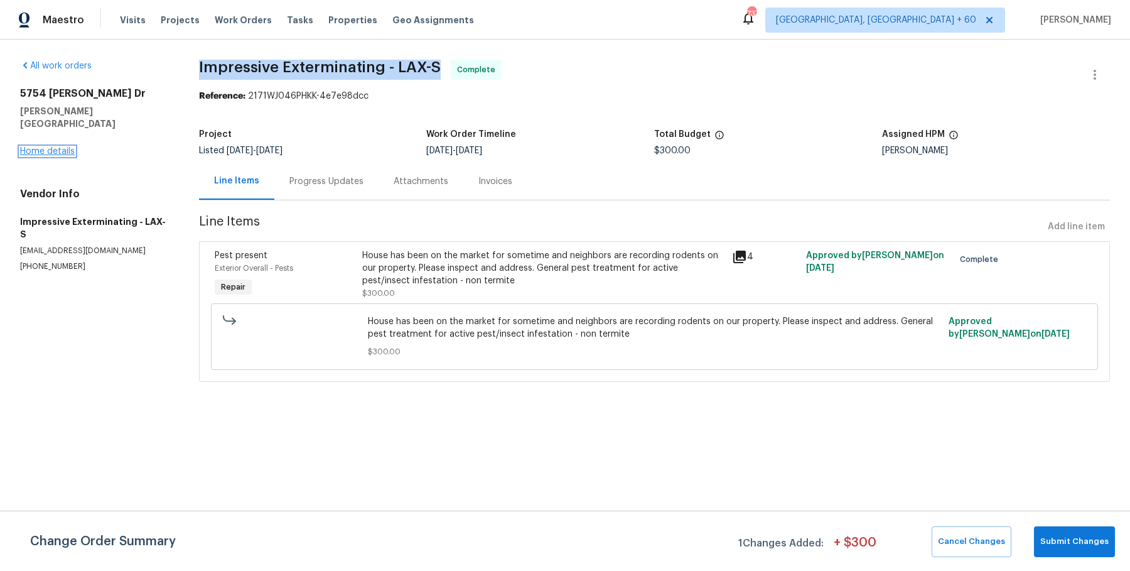
click at [64, 147] on link "Home details" at bounding box center [47, 151] width 55 height 9
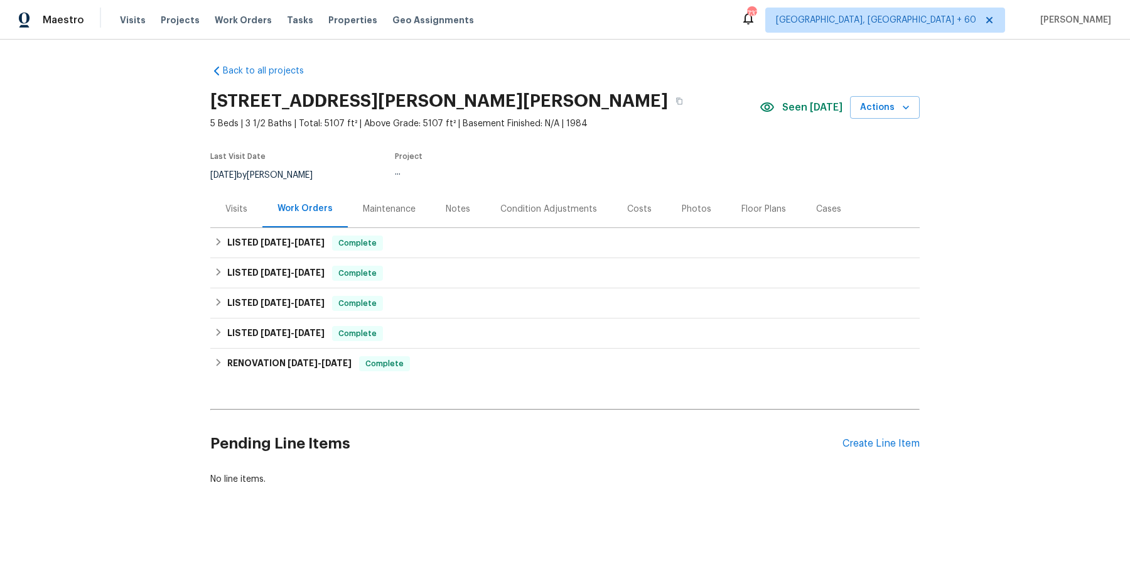
click at [237, 220] on div "Visits" at bounding box center [236, 208] width 52 height 37
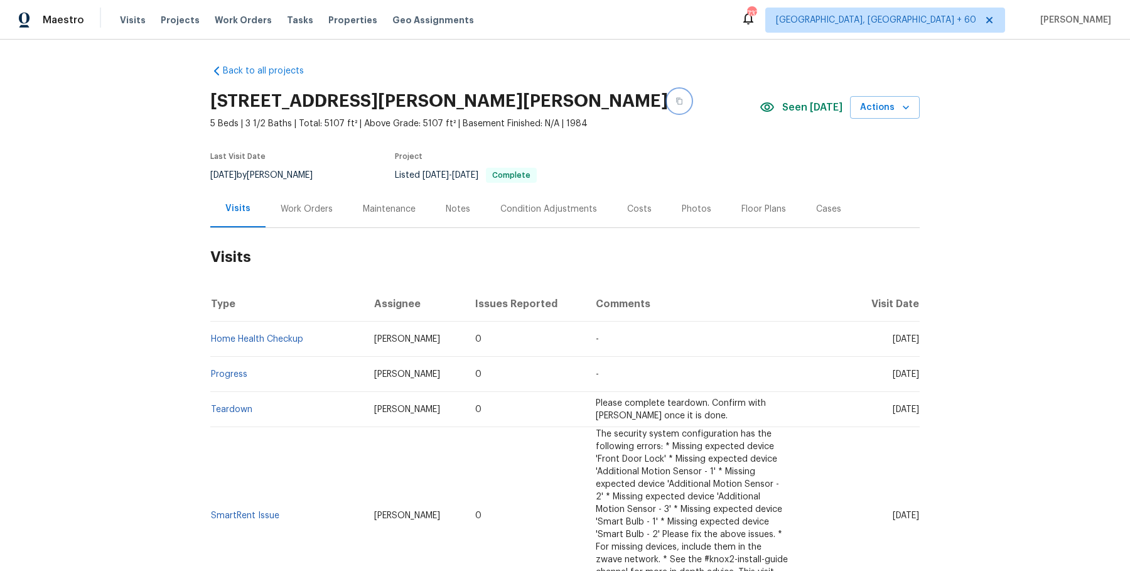
click at [676, 98] on icon "button" at bounding box center [679, 101] width 6 height 7
